Goal: Information Seeking & Learning: Find specific fact

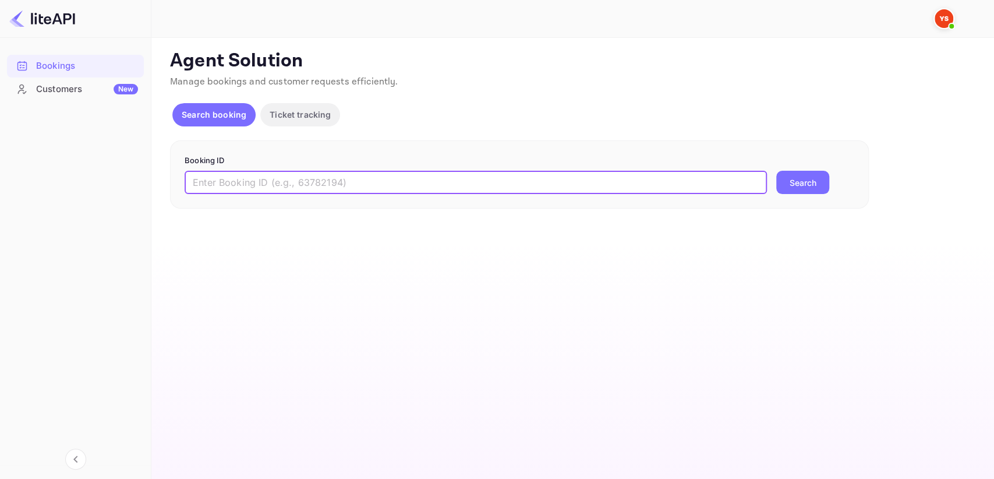
click at [274, 176] on input "text" at bounding box center [476, 182] width 582 height 23
paste input "8453490"
type input "8453490"
click at [807, 189] on button "Search" at bounding box center [802, 182] width 53 height 23
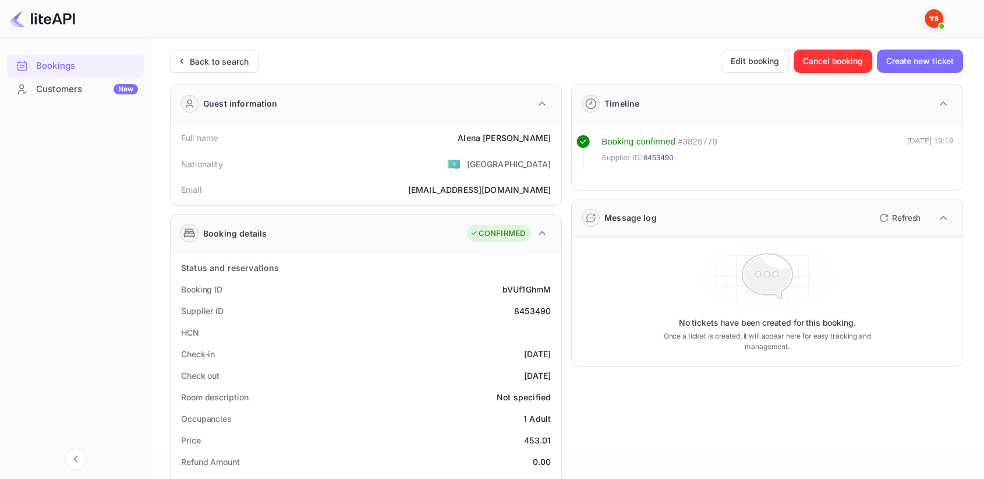
click at [543, 303] on div "Supplier ID 8453490" at bounding box center [365, 311] width 381 height 22
click at [541, 310] on div "8453490" at bounding box center [532, 310] width 37 height 12
copy div "8453490"
click at [553, 136] on div "Full name [PERSON_NAME]" at bounding box center [365, 138] width 381 height 22
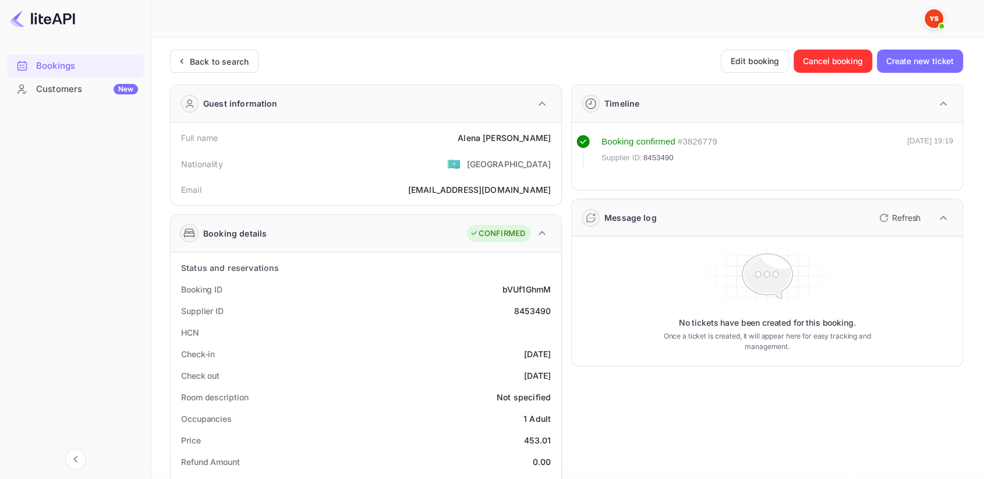
click at [497, 135] on div "Full name [PERSON_NAME]" at bounding box center [365, 138] width 381 height 22
drag, startPoint x: 503, startPoint y: 136, endPoint x: 558, endPoint y: 136, distance: 54.7
click at [558, 136] on div "Full name [PERSON_NAME] Nationality 🇰🇿 [DEMOGRAPHIC_DATA] Email [EMAIL_ADDRESS]…" at bounding box center [366, 163] width 391 height 83
copy div "[PERSON_NAME]"
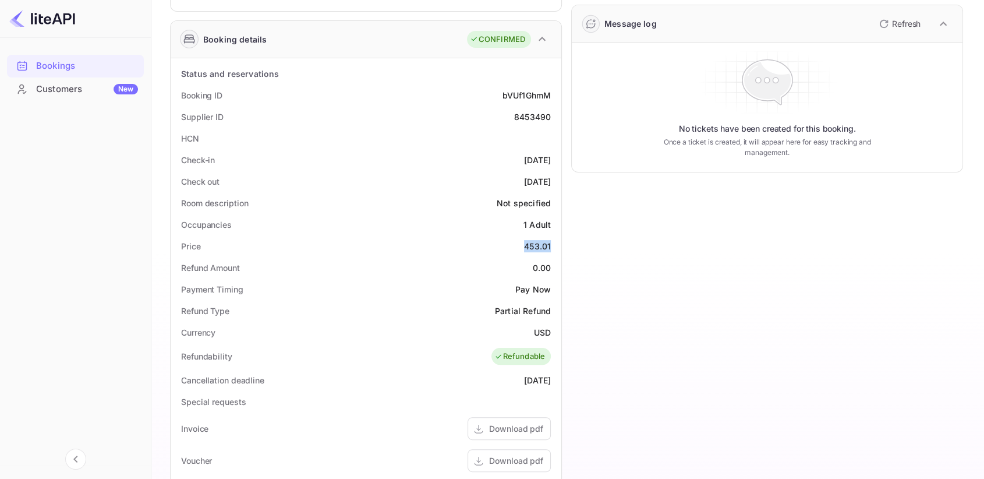
drag, startPoint x: 522, startPoint y: 245, endPoint x: 555, endPoint y: 250, distance: 33.6
click at [555, 250] on div "Price 453.01" at bounding box center [365, 246] width 381 height 22
copy div "453.01"
